Goal: Task Accomplishment & Management: Manage account settings

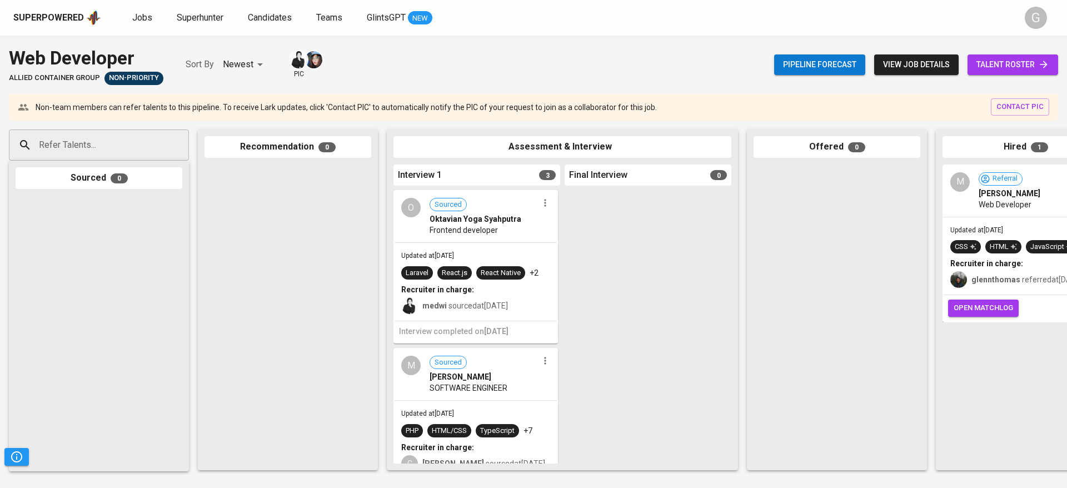
click at [1006, 58] on span "talent roster" at bounding box center [1012, 65] width 73 height 14
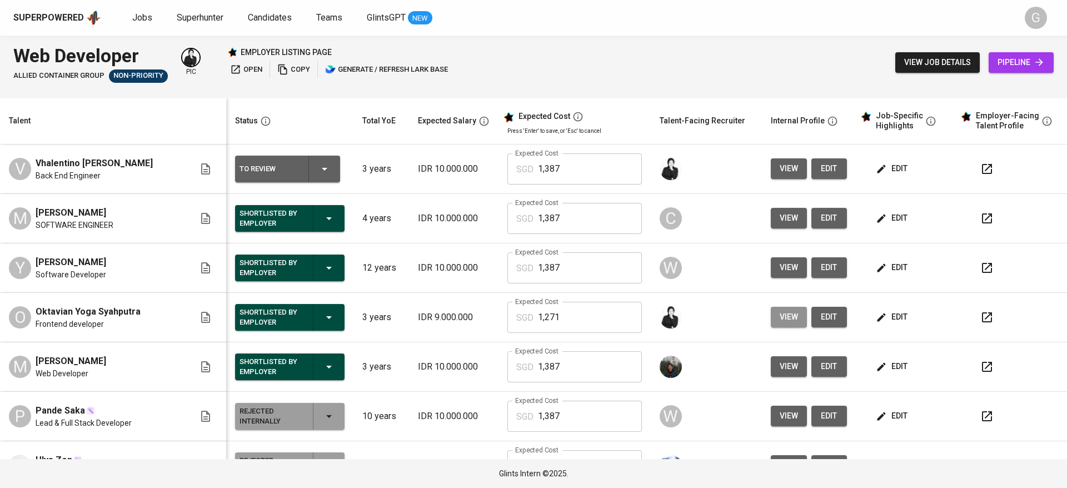
click at [787, 318] on button "view" at bounding box center [789, 317] width 36 height 21
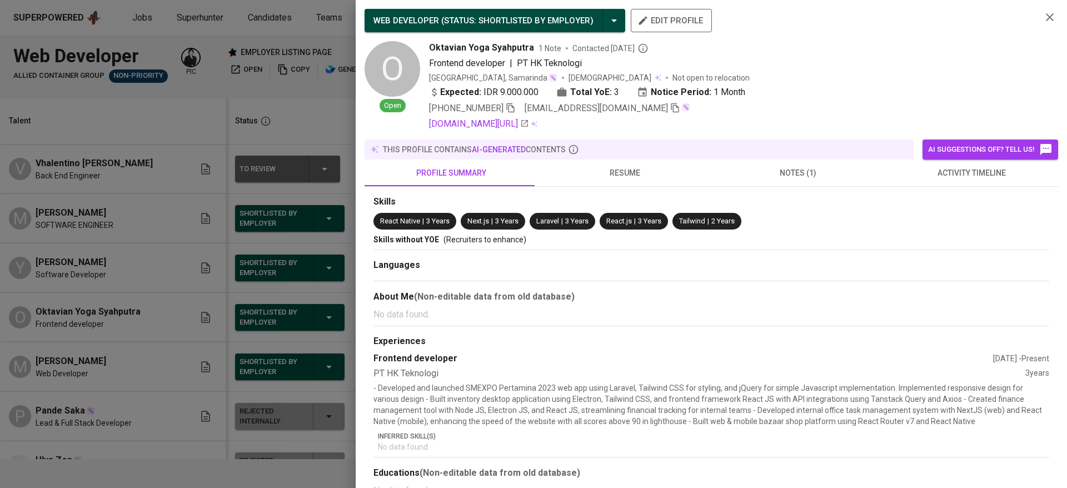
click at [616, 169] on span "resume" at bounding box center [625, 173] width 160 height 14
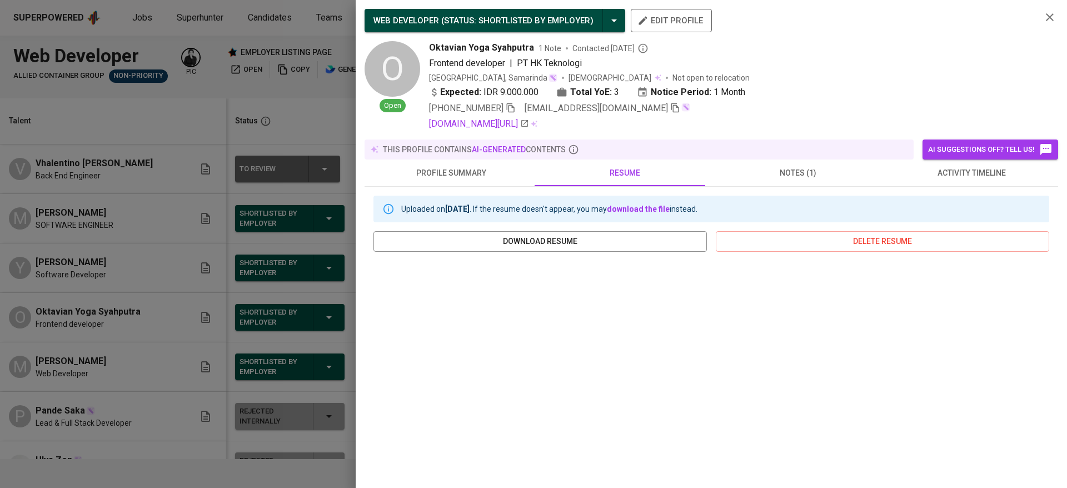
click at [272, 24] on div at bounding box center [533, 244] width 1067 height 488
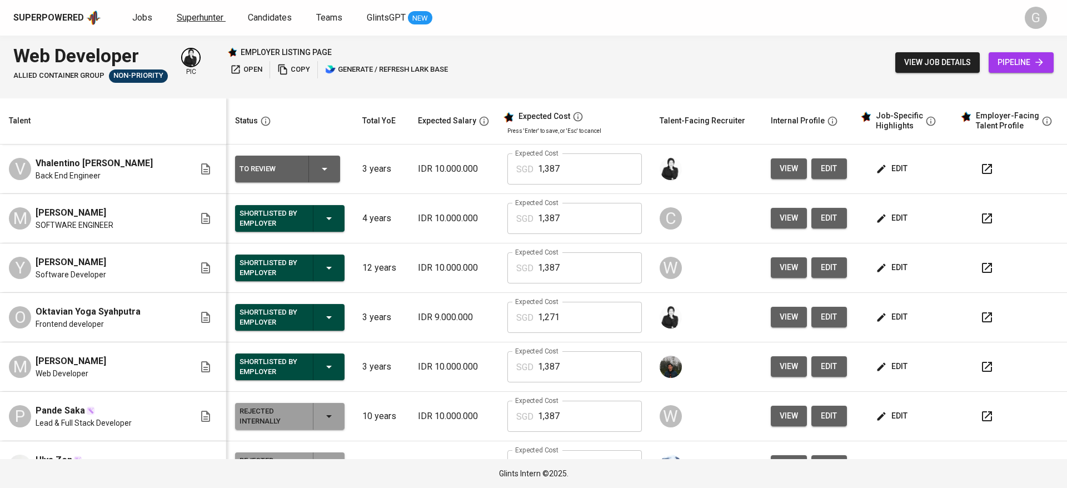
click at [205, 18] on span "Superhunter" at bounding box center [200, 17] width 47 height 11
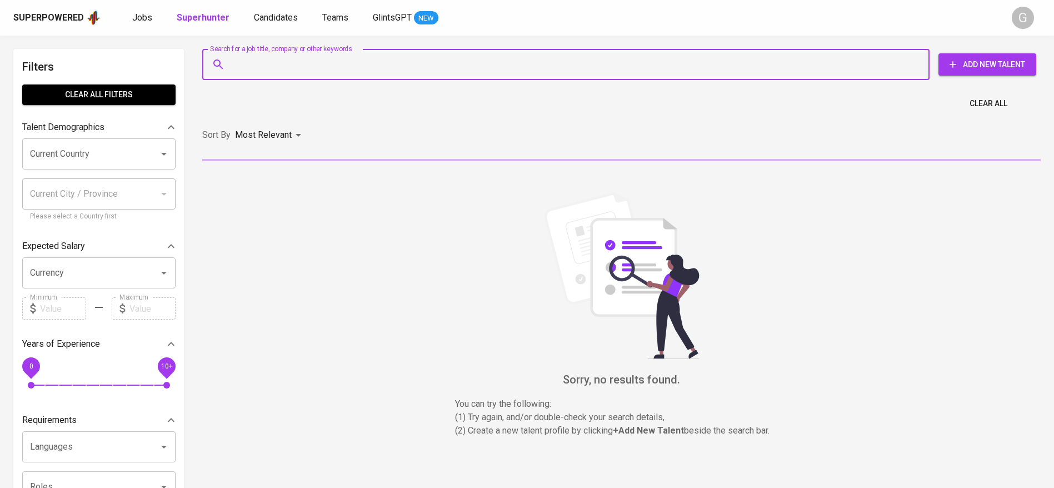
click at [299, 69] on input "Search for a job title, company or other keywords" at bounding box center [569, 64] width 679 height 21
paste input "[EMAIL_ADDRESS][DOMAIN_NAME]"
type input "[EMAIL_ADDRESS][DOMAIN_NAME]"
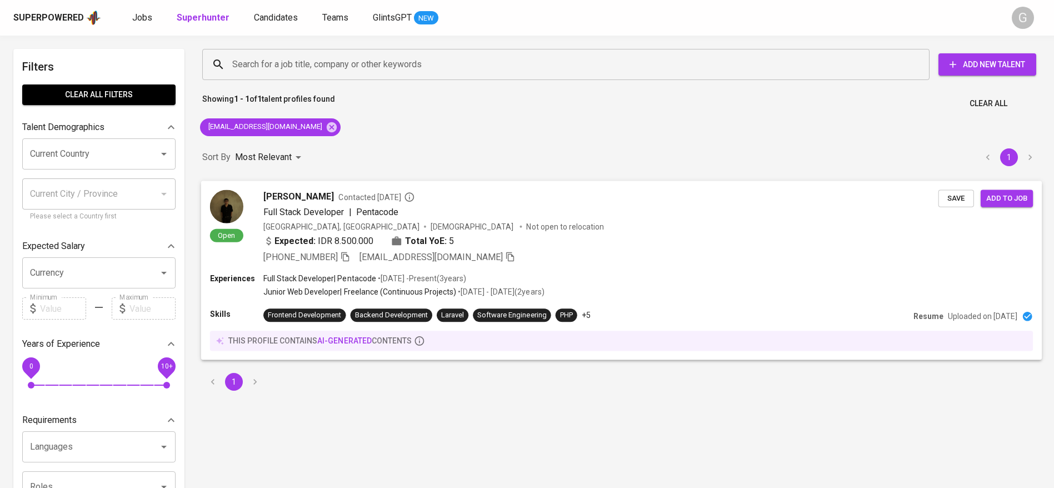
click at [714, 217] on div "Full Stack Developer | Pentacode" at bounding box center [600, 211] width 675 height 13
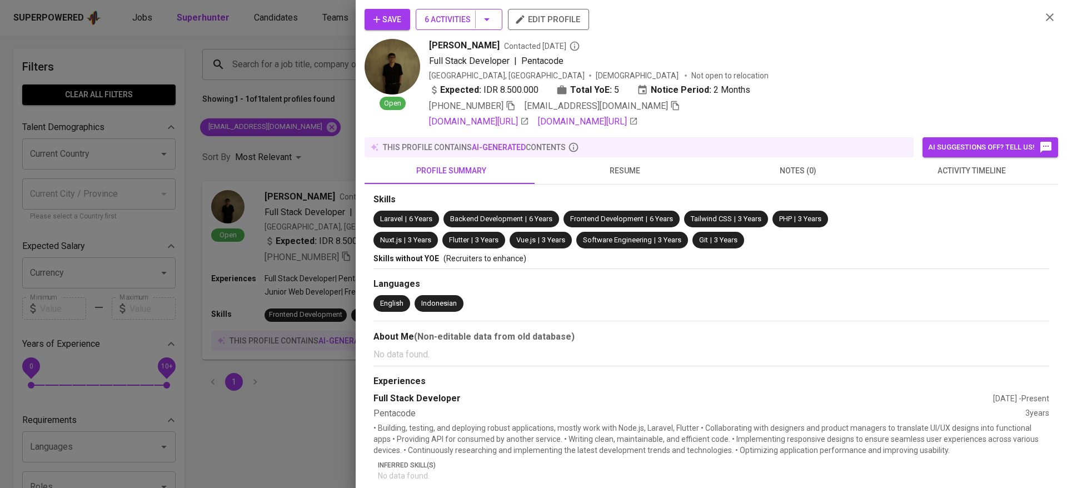
click at [448, 26] on span "6 Activities" at bounding box center [459, 20] width 69 height 14
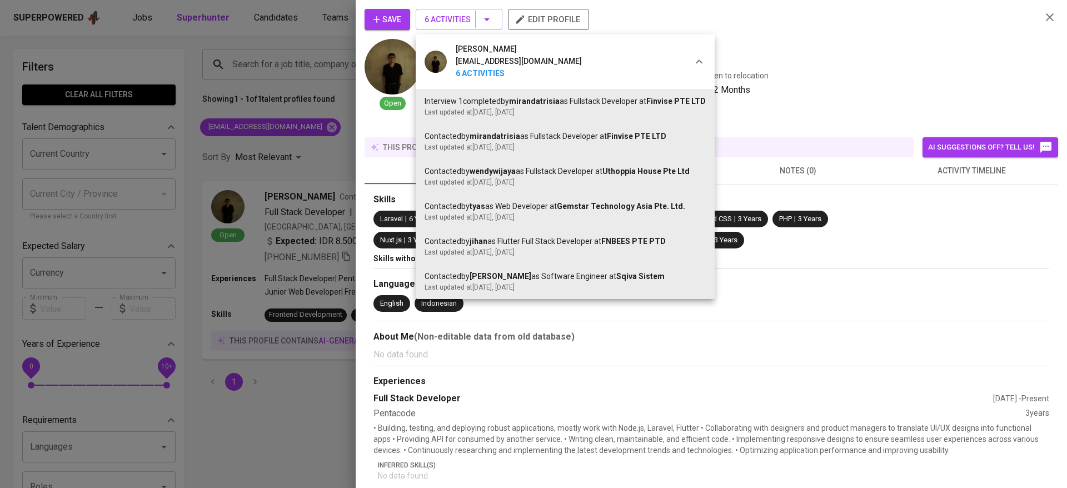
click at [790, 64] on div at bounding box center [533, 244] width 1067 height 488
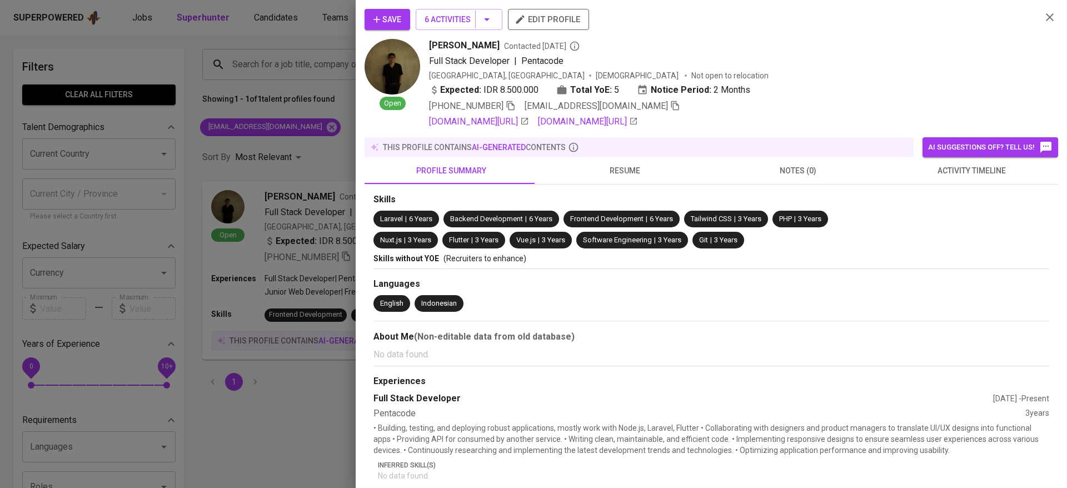
click at [394, 23] on span "Save" at bounding box center [387, 20] width 28 height 14
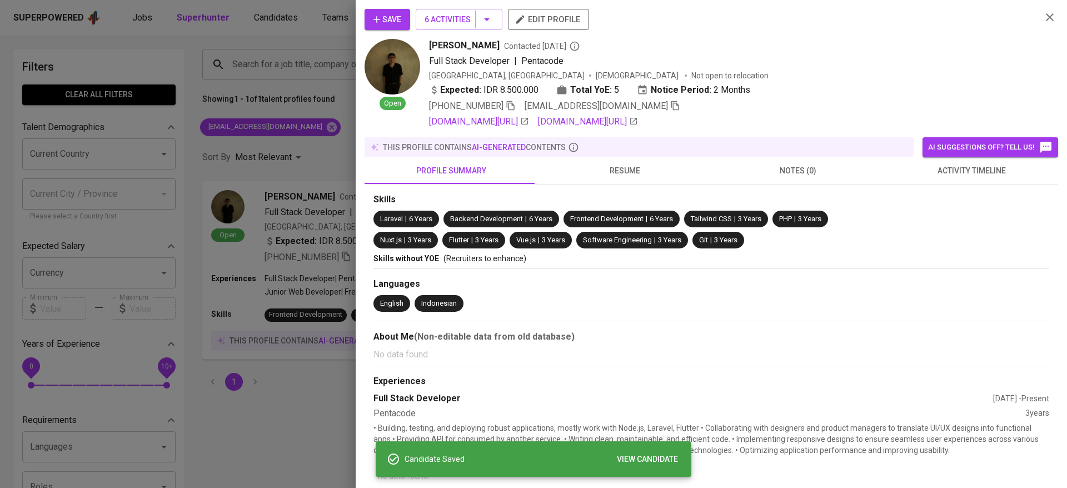
click at [287, 73] on div at bounding box center [533, 244] width 1067 height 488
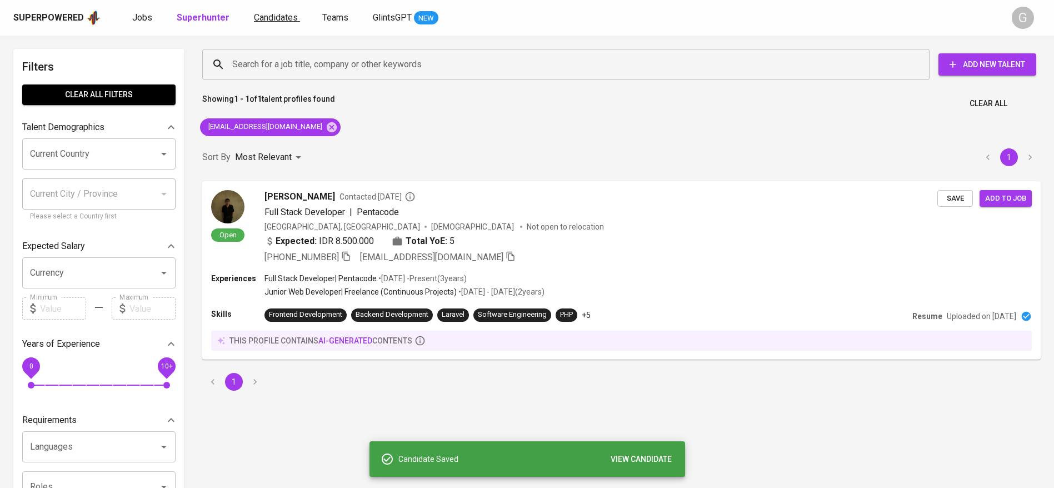
click at [288, 12] on span "Candidates" at bounding box center [276, 17] width 44 height 11
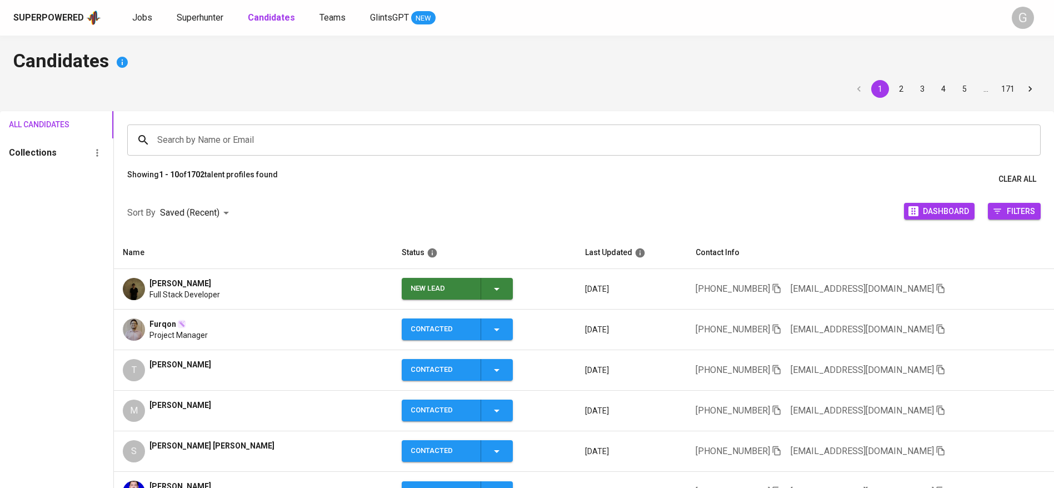
click at [502, 290] on span "New Lead" at bounding box center [457, 289] width 102 height 22
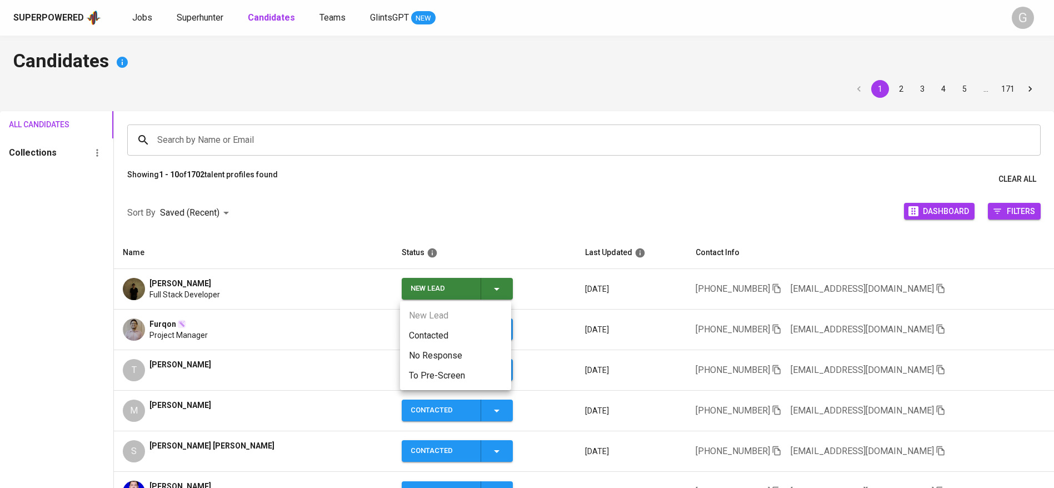
click at [458, 332] on li "Contacted" at bounding box center [455, 336] width 111 height 20
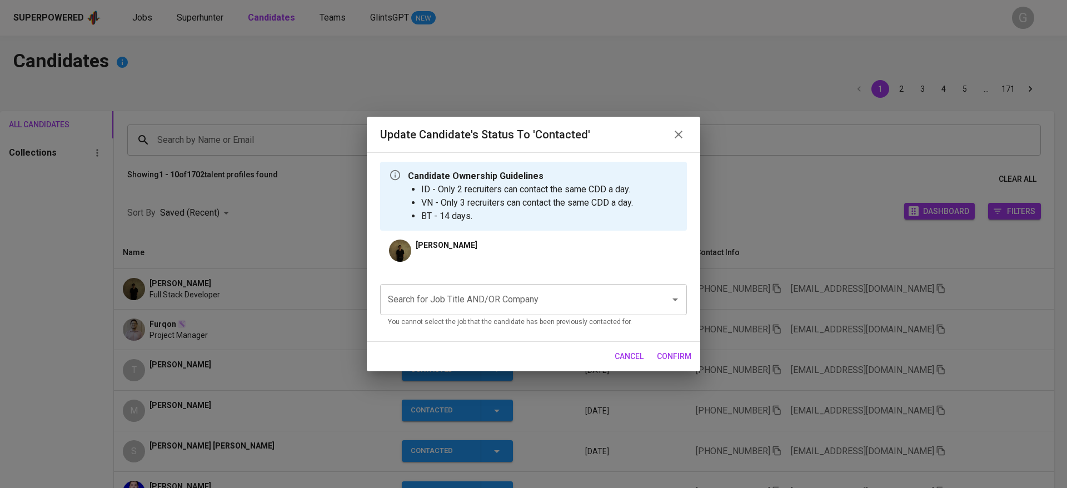
click at [525, 275] on div "Search for Job Title AND/OR Company Search for Job Title AND/OR Company You can…" at bounding box center [533, 303] width 307 height 57
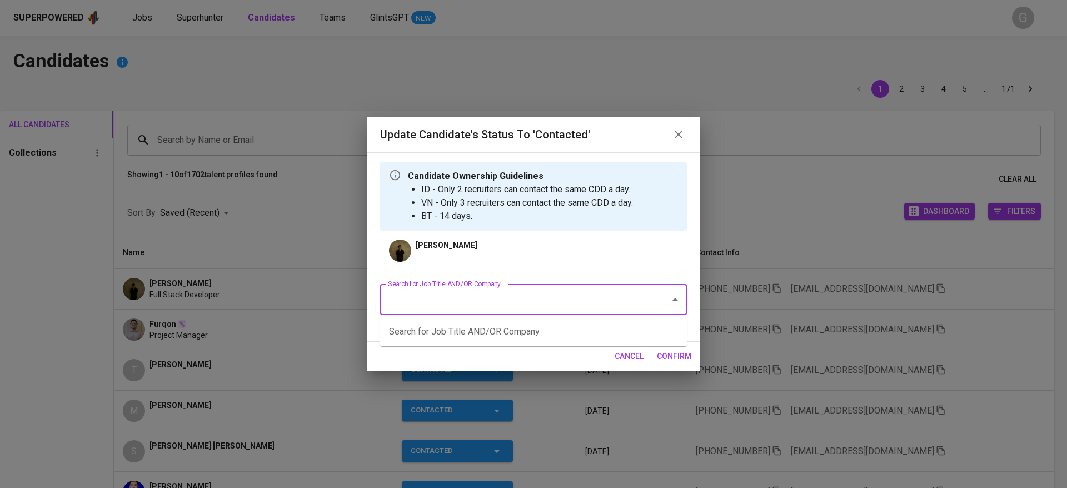
click at [533, 298] on input "Search for Job Title AND/OR Company" at bounding box center [518, 299] width 266 height 21
type input "allied"
click at [553, 352] on li "Web Developer (Allied Container Group)" at bounding box center [533, 352] width 307 height 20
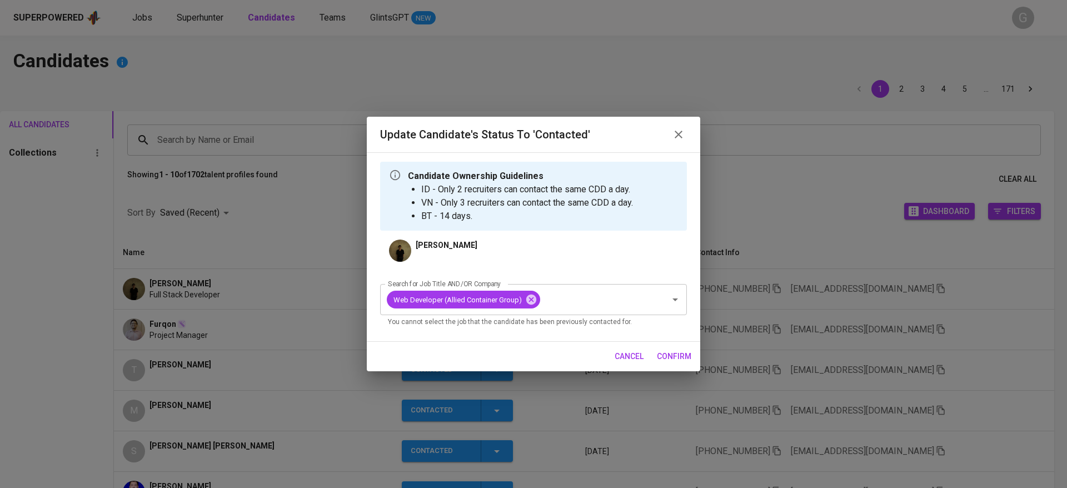
click at [689, 360] on span "confirm" at bounding box center [674, 357] width 34 height 14
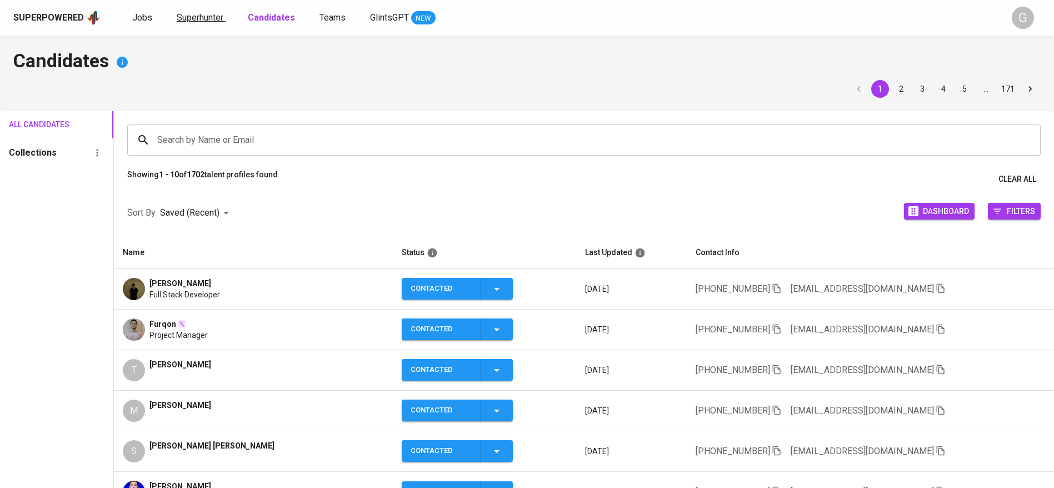
click at [201, 15] on span "Superhunter" at bounding box center [200, 17] width 47 height 11
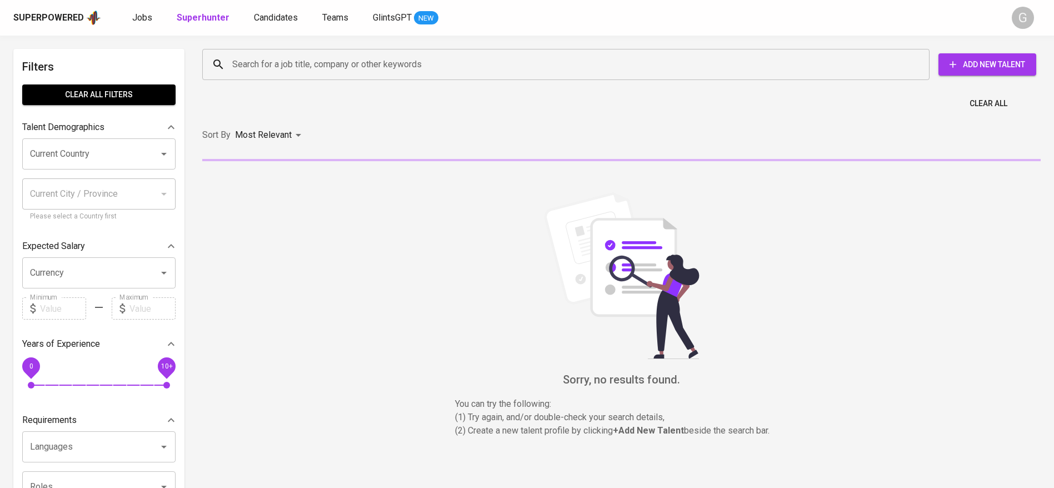
click at [261, 69] on input "Search for a job title, company or other keywords" at bounding box center [569, 64] width 679 height 21
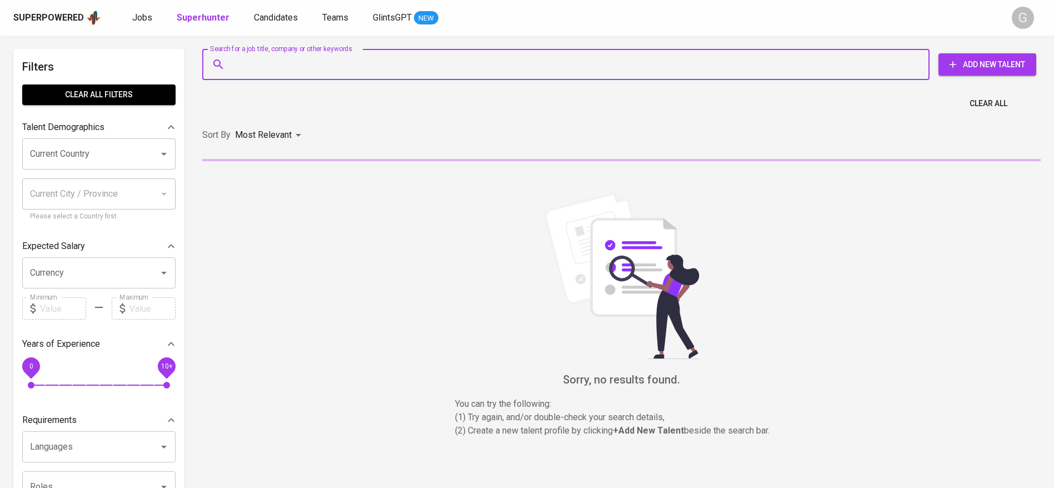
paste input "ahmadgozaali@gmail.com"
type input "ahmadgozaali@gmail.com"
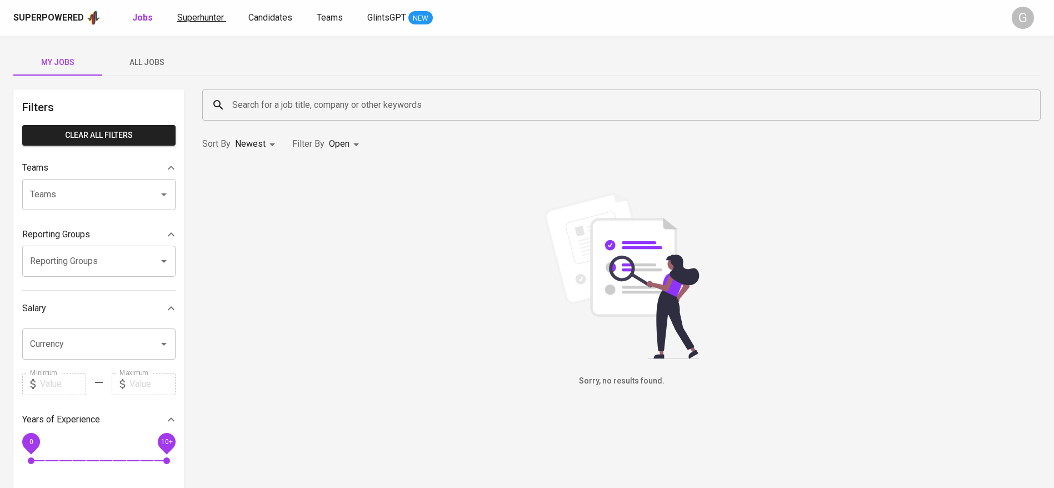
click at [199, 22] on span "Superhunter" at bounding box center [200, 17] width 47 height 11
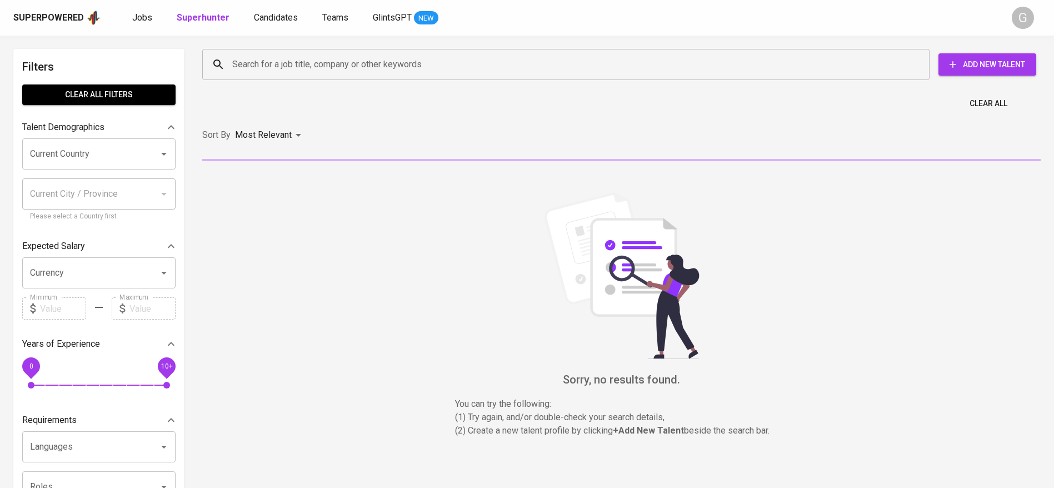
click at [283, 67] on input "Search for a job title, company or other keywords" at bounding box center [569, 64] width 679 height 21
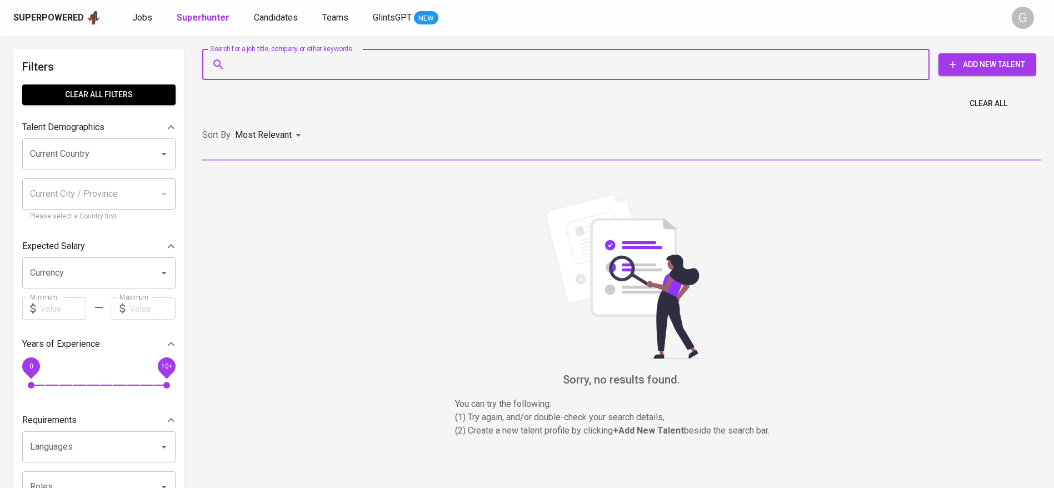
paste input "[EMAIL_ADDRESS][DOMAIN_NAME]"
type input "[EMAIL_ADDRESS][DOMAIN_NAME]"
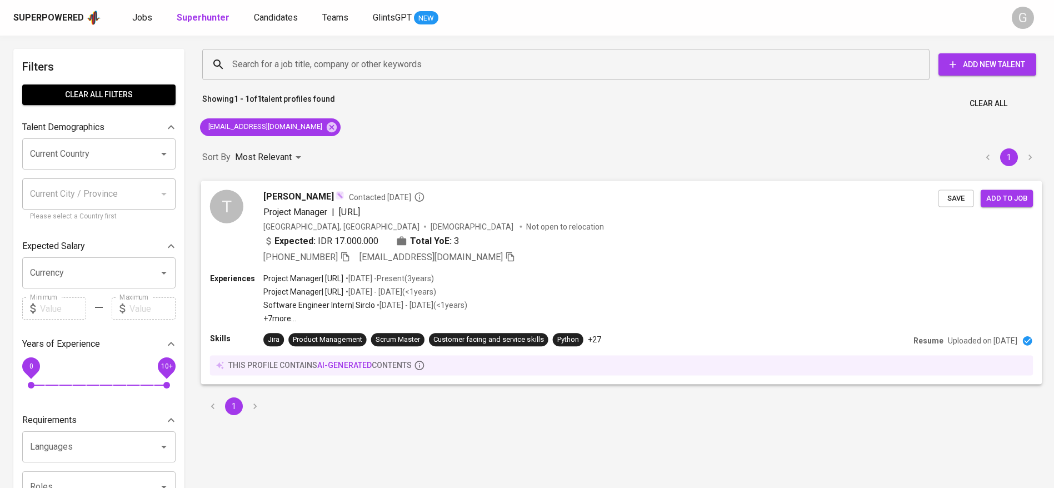
click at [780, 203] on div "[PERSON_NAME] Contacted [DATE]" at bounding box center [600, 196] width 675 height 13
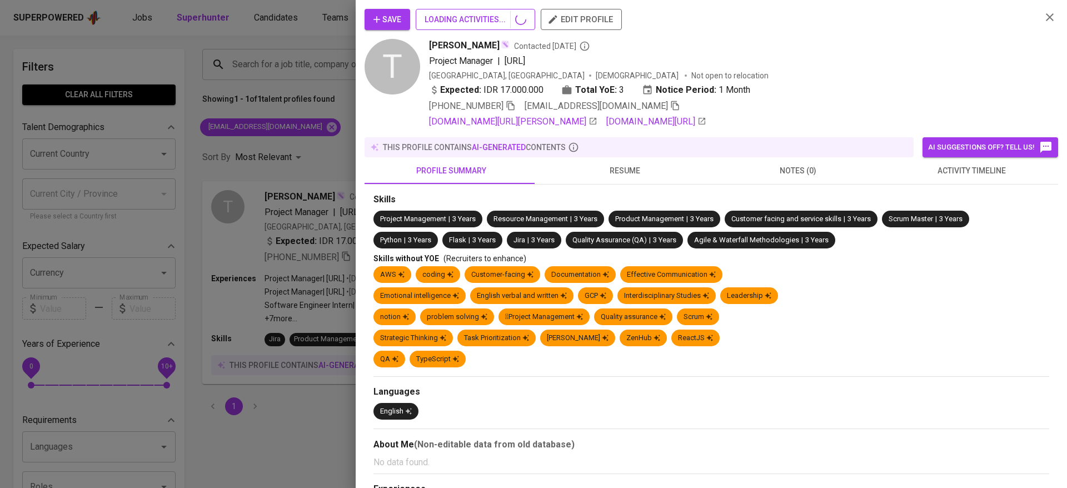
click at [453, 13] on span "LOADING ACTIVITIES..." at bounding box center [476, 20] width 102 height 14
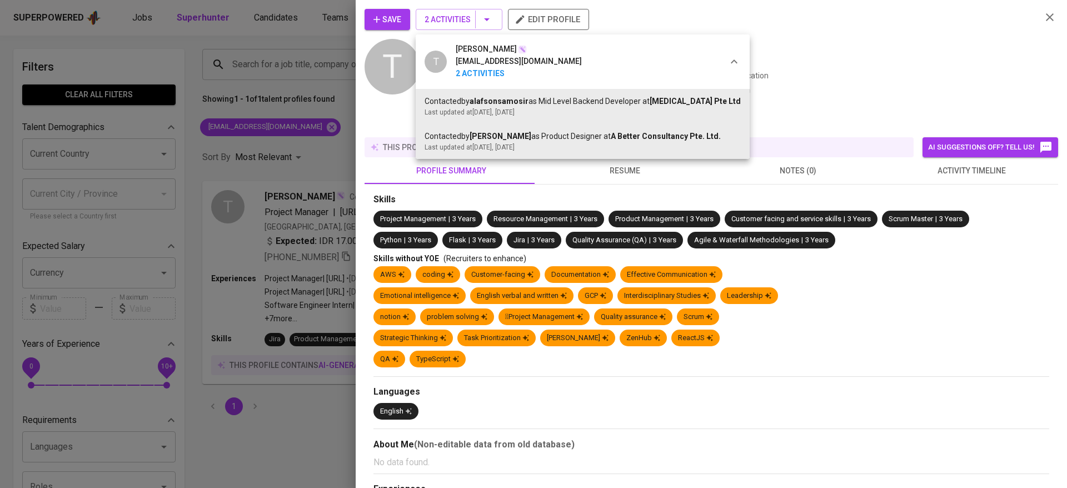
drag, startPoint x: 482, startPoint y: 108, endPoint x: 641, endPoint y: 108, distance: 159.5
click at [641, 108] on div "Last updated at [DATE] , [DATE]" at bounding box center [583, 112] width 316 height 10
click at [645, 108] on div "Last updated at [DATE] , [DATE]" at bounding box center [583, 112] width 316 height 10
click at [391, 21] on div at bounding box center [533, 244] width 1067 height 488
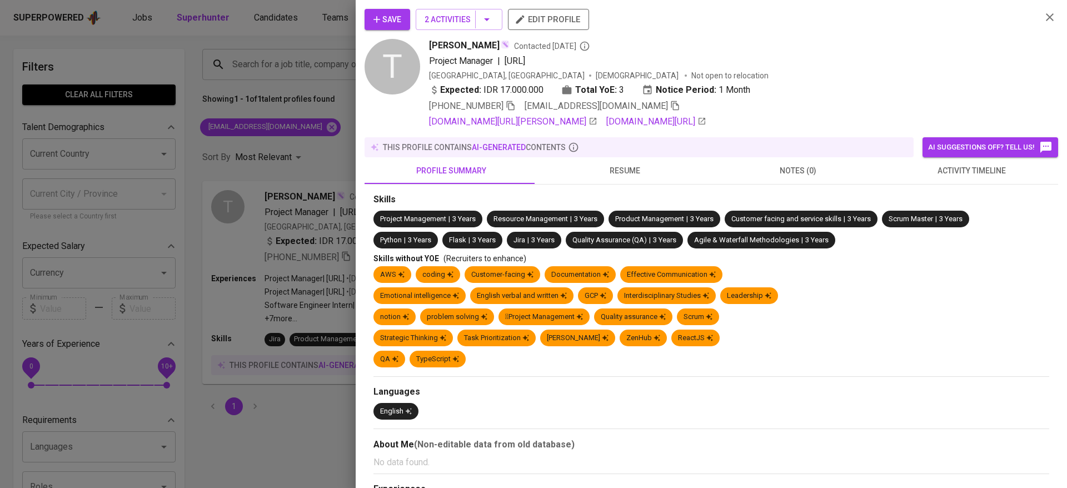
click at [396, 18] on span "Save" at bounding box center [387, 20] width 28 height 14
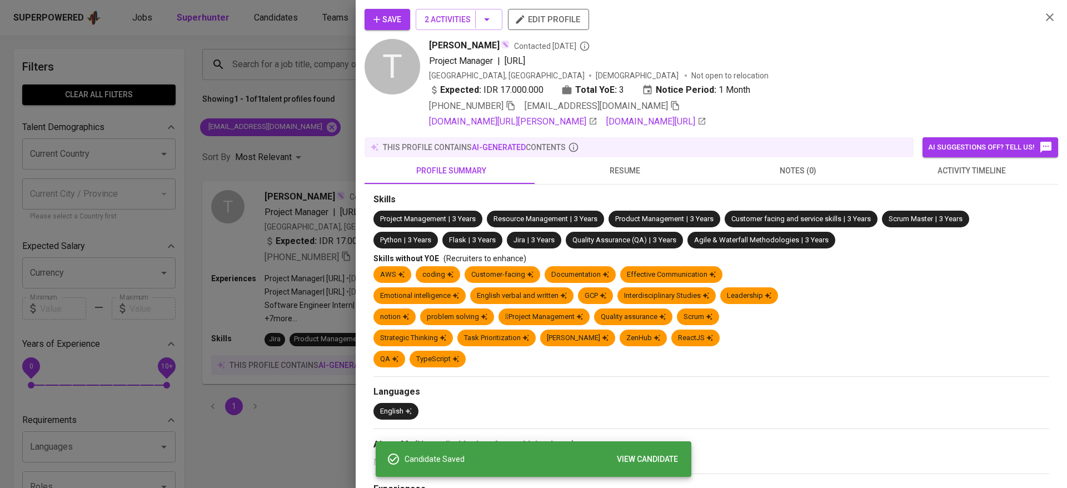
click at [258, 196] on div at bounding box center [533, 244] width 1067 height 488
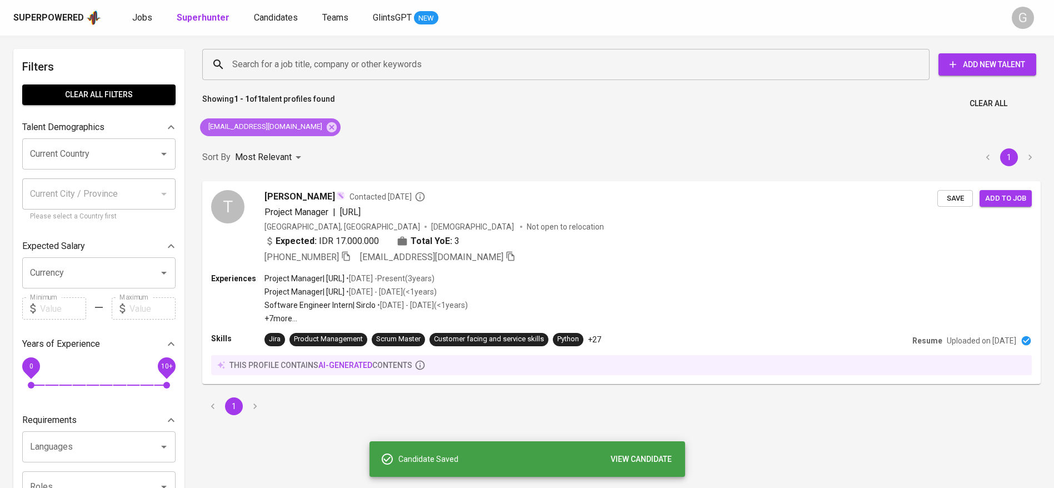
click at [326, 128] on icon at bounding box center [332, 127] width 12 height 12
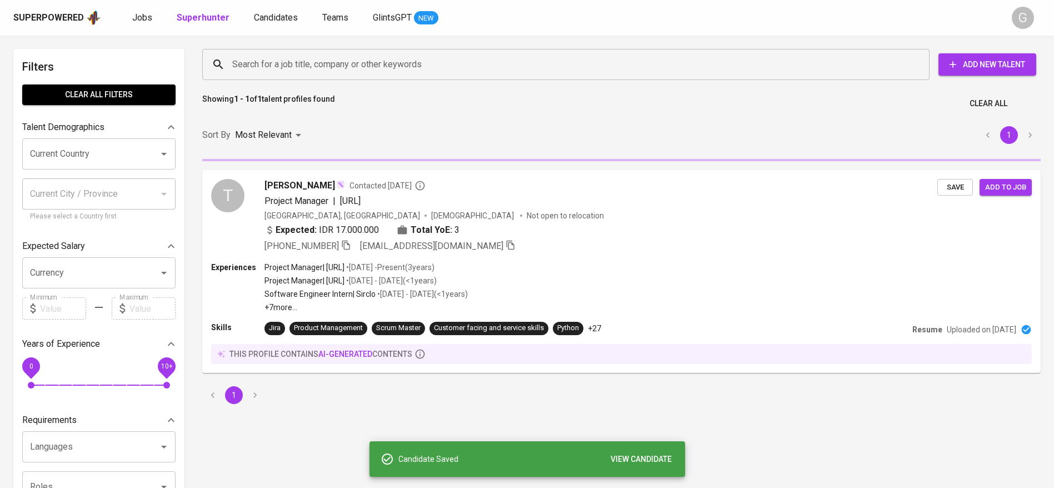
click at [281, 10] on div "Superpowered Jobs Superhunter Candidates Teams GlintsGPT NEW" at bounding box center [509, 17] width 992 height 17
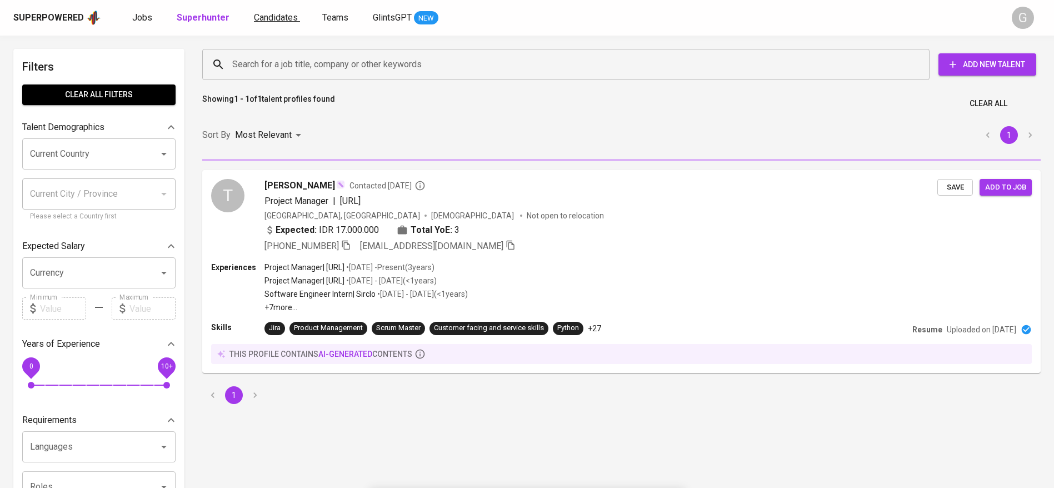
click at [279, 18] on span "Candidates" at bounding box center [276, 17] width 44 height 11
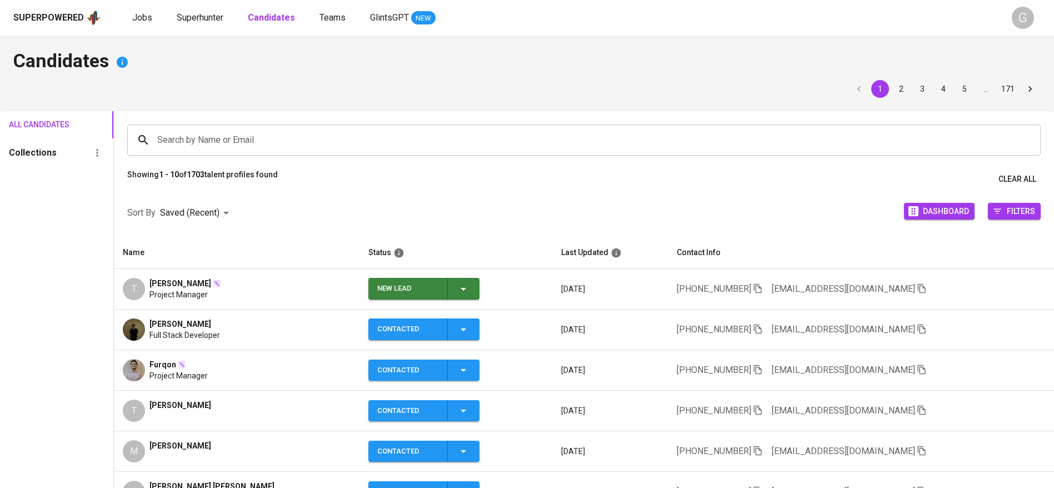
click at [459, 287] on span "New Lead" at bounding box center [424, 289] width 102 height 22
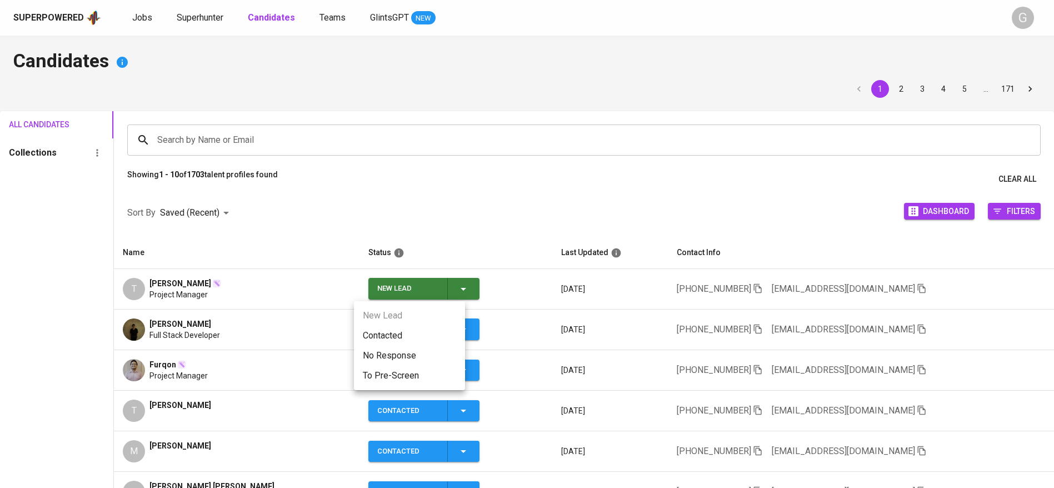
click at [433, 333] on li "Contacted" at bounding box center [409, 336] width 111 height 20
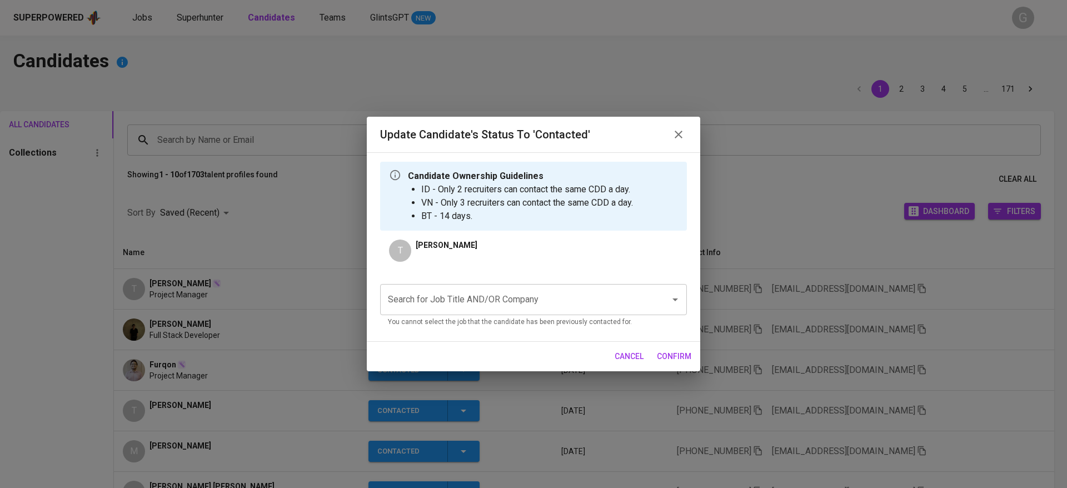
click at [462, 318] on p "You cannot select the job that the candidate has been previously contacted for." at bounding box center [533, 322] width 291 height 11
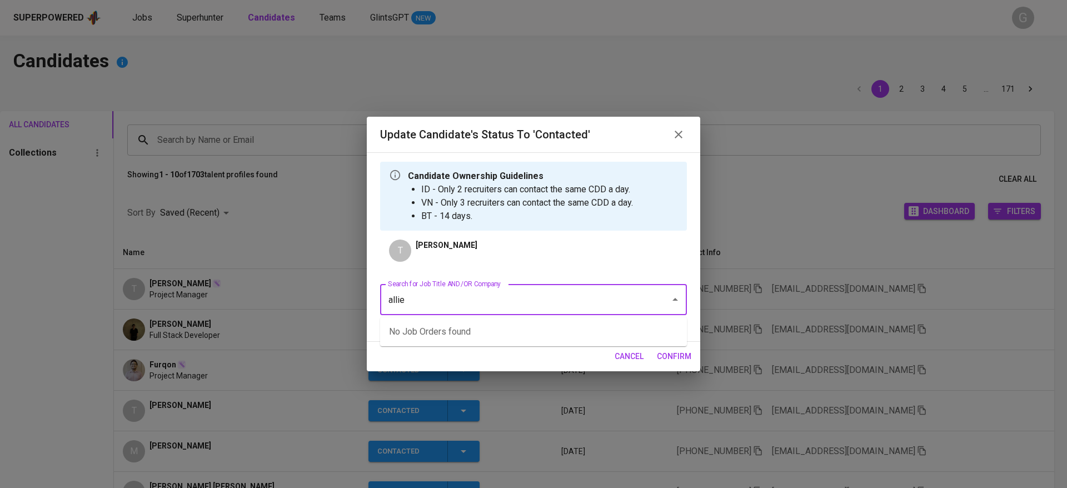
type input "allied"
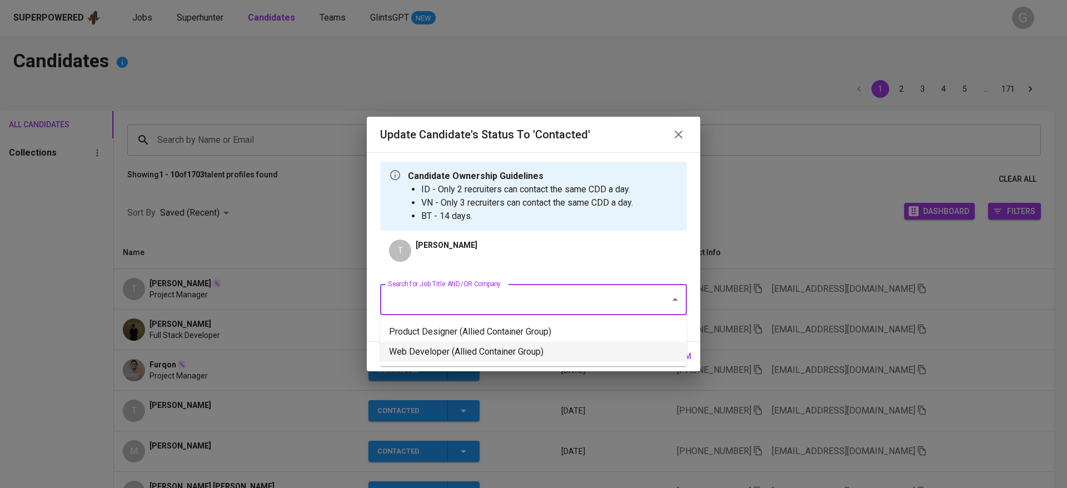
click at [468, 357] on li "Web Developer (Allied Container Group)" at bounding box center [533, 352] width 307 height 20
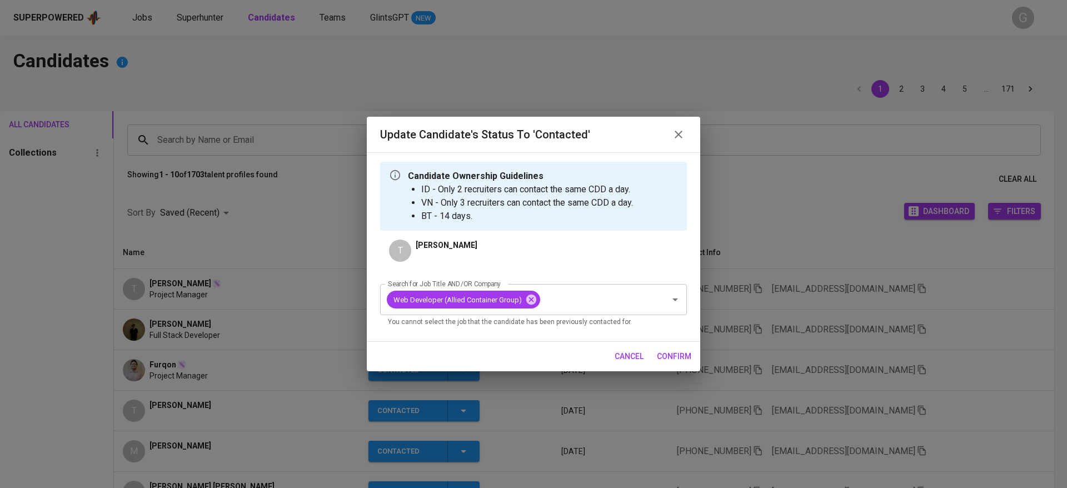
click at [672, 353] on span "confirm" at bounding box center [674, 357] width 34 height 14
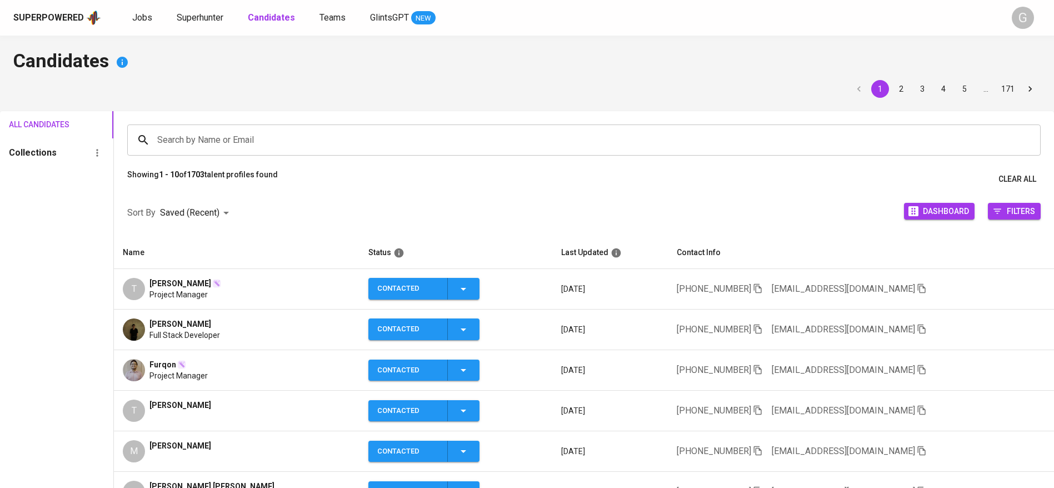
click at [917, 327] on icon "button" at bounding box center [922, 329] width 10 height 10
click at [380, 156] on div "Search by Name or Email Search by Name or Email" at bounding box center [584, 140] width 940 height 58
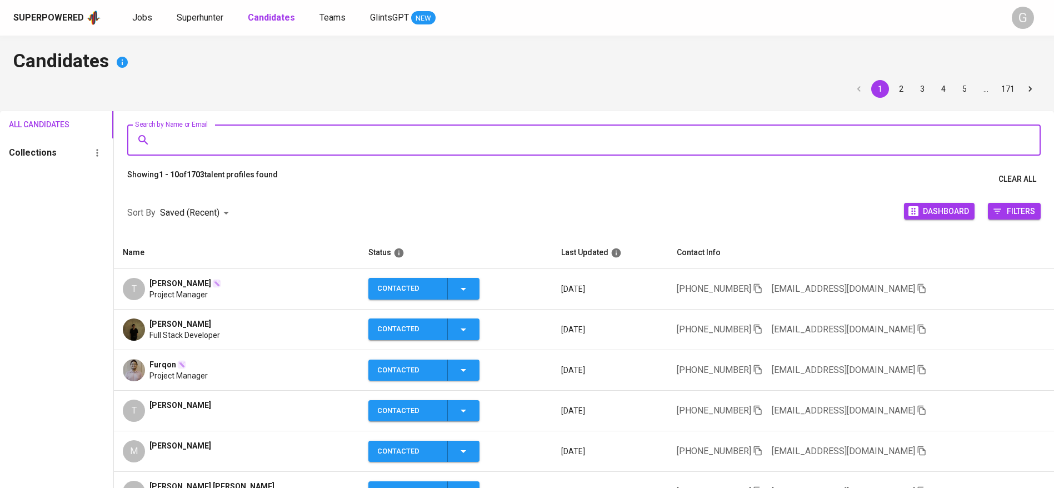
click at [347, 144] on input "Search by Name or Email" at bounding box center [586, 139] width 865 height 21
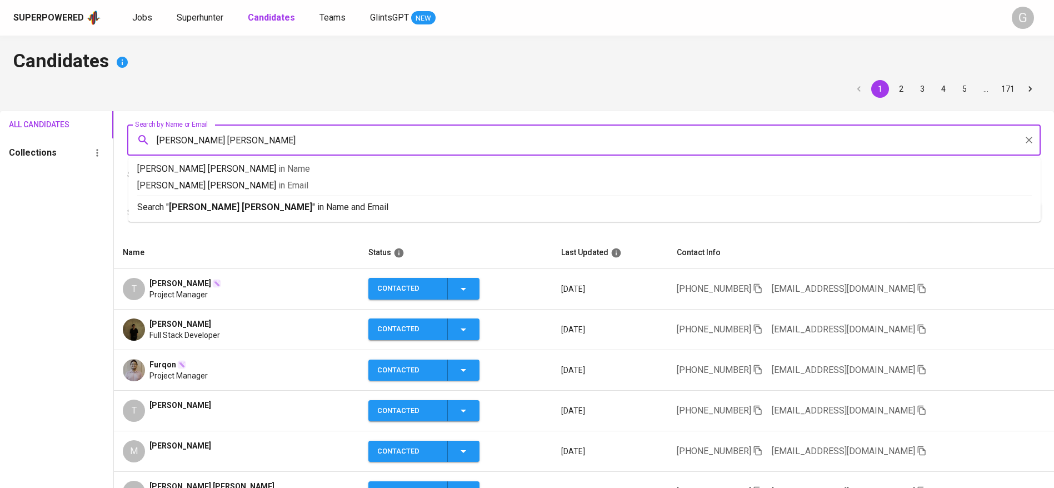
type input "[PERSON_NAME] [PERSON_NAME]"
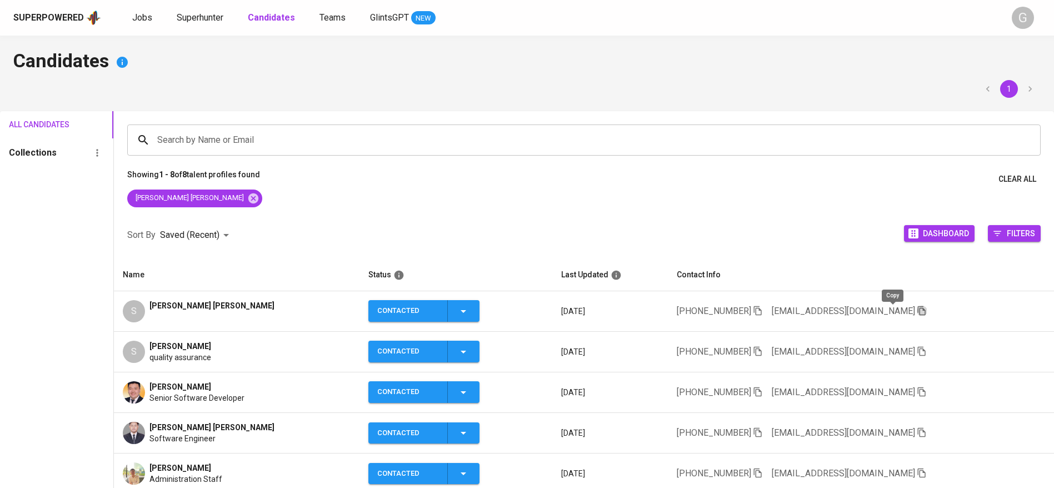
click at [917, 309] on icon "button" at bounding box center [922, 311] width 10 height 10
click at [242, 219] on div "Sort By Saved (Recent) DESC Dashboard Filters" at bounding box center [584, 235] width 940 height 47
click at [248, 200] on icon at bounding box center [253, 198] width 10 height 10
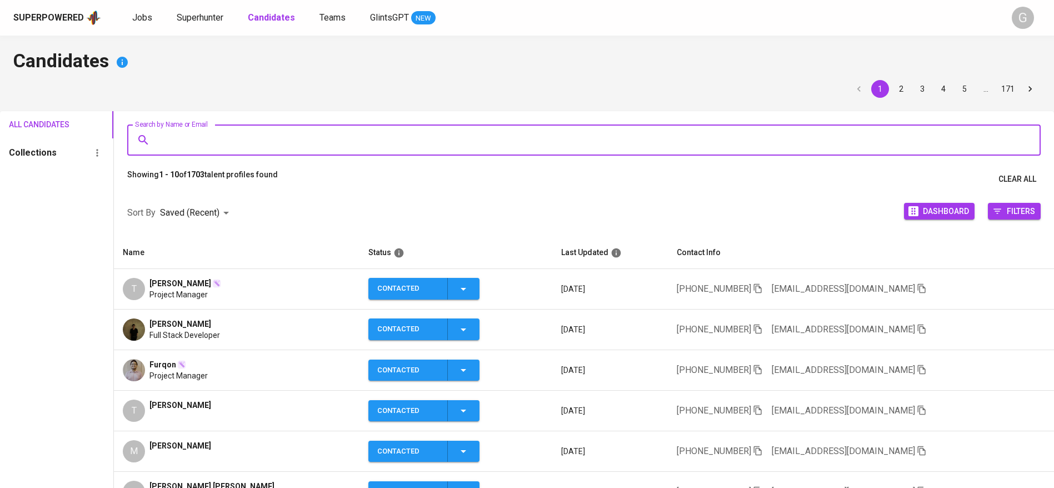
click at [261, 143] on input "Search by Name or Email" at bounding box center [586, 139] width 865 height 21
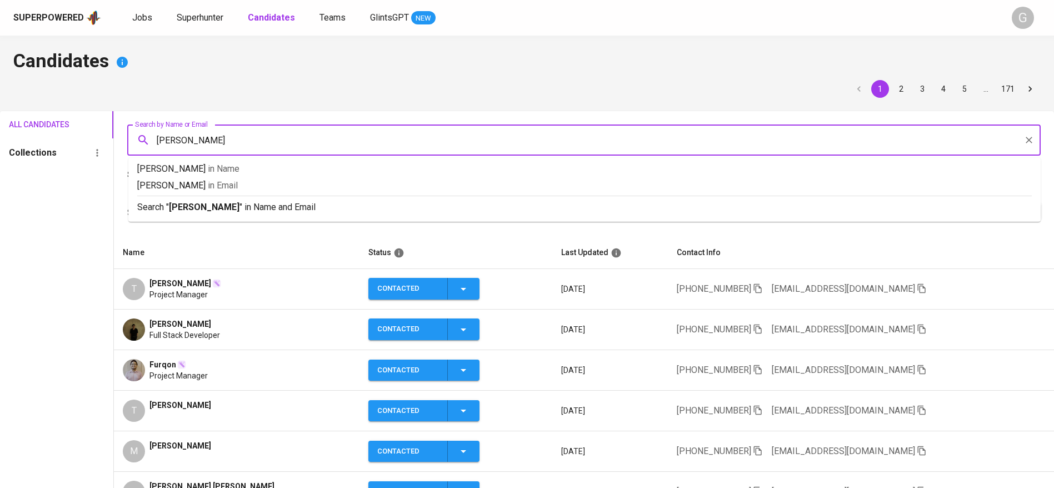
type input "[PERSON_NAME]"
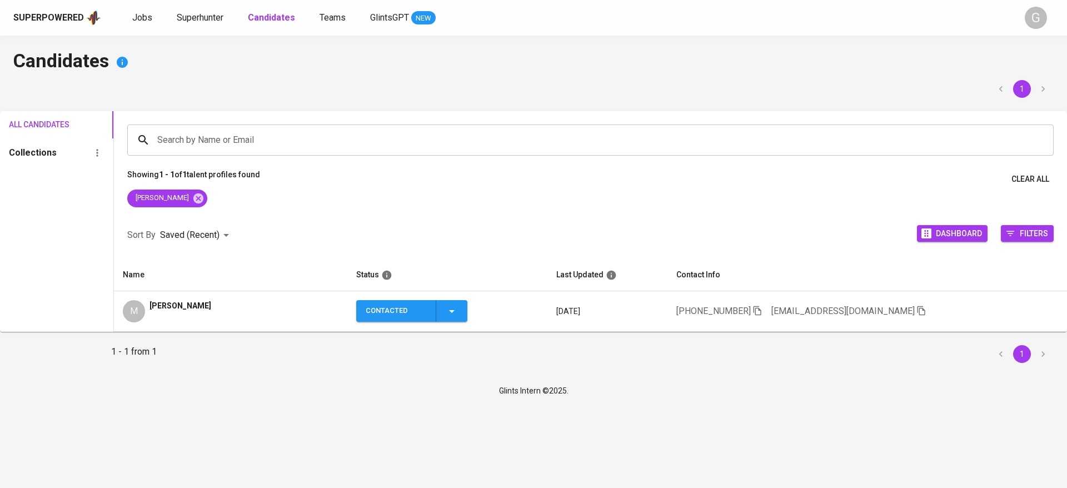
click at [260, 370] on div "Candidates 1 All Candidates Collections Search by Name or Email Search by Name …" at bounding box center [533, 206] width 1067 height 341
click at [917, 312] on icon "button" at bounding box center [921, 311] width 10 height 10
click at [268, 235] on div "Sort By Saved (Recent) DESC Dashboard Filters" at bounding box center [590, 235] width 953 height 47
